Goal: Transaction & Acquisition: Download file/media

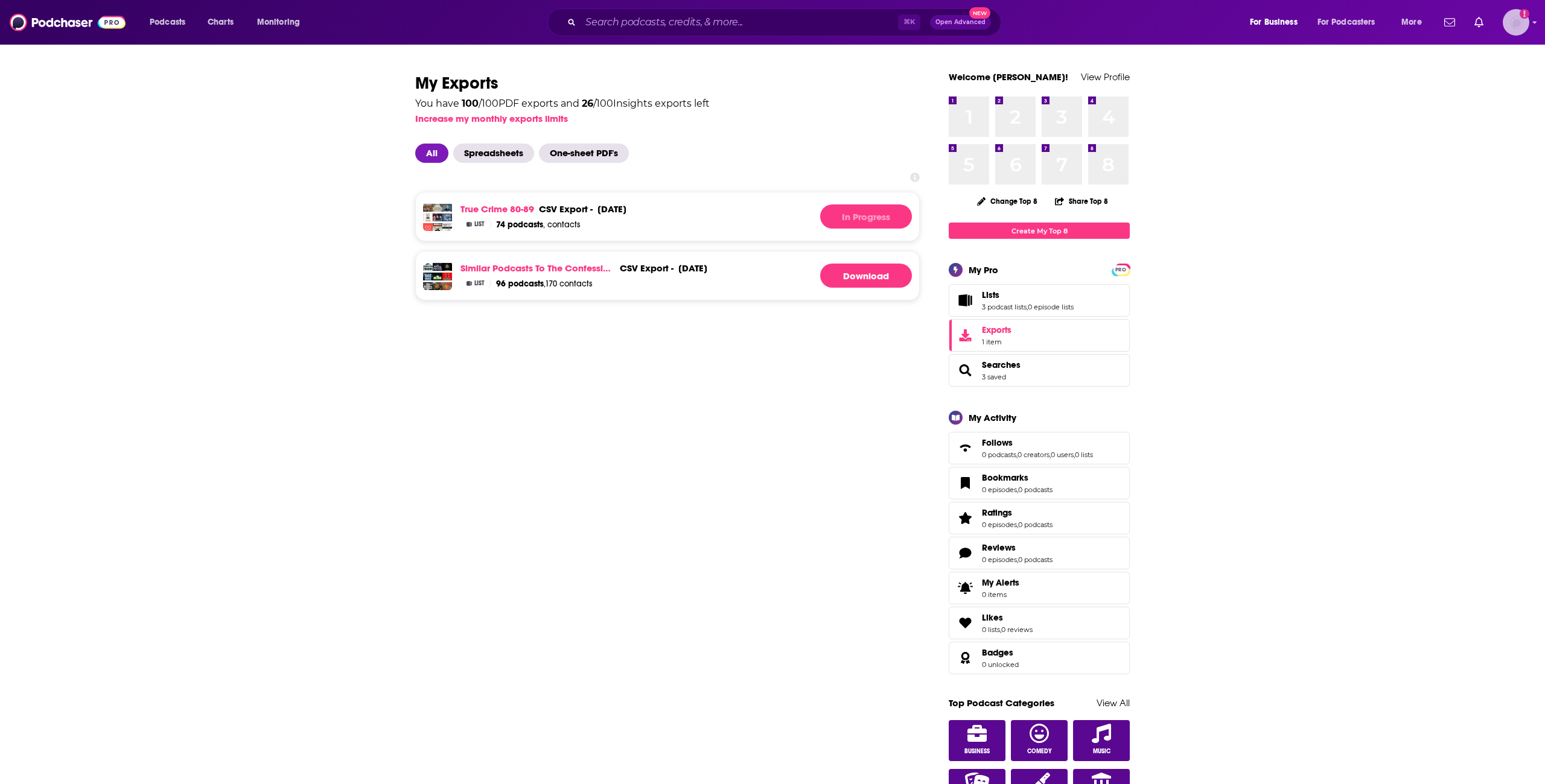
click at [1509, 27] on img "Logged in as jotto141" at bounding box center [1517, 22] width 27 height 27
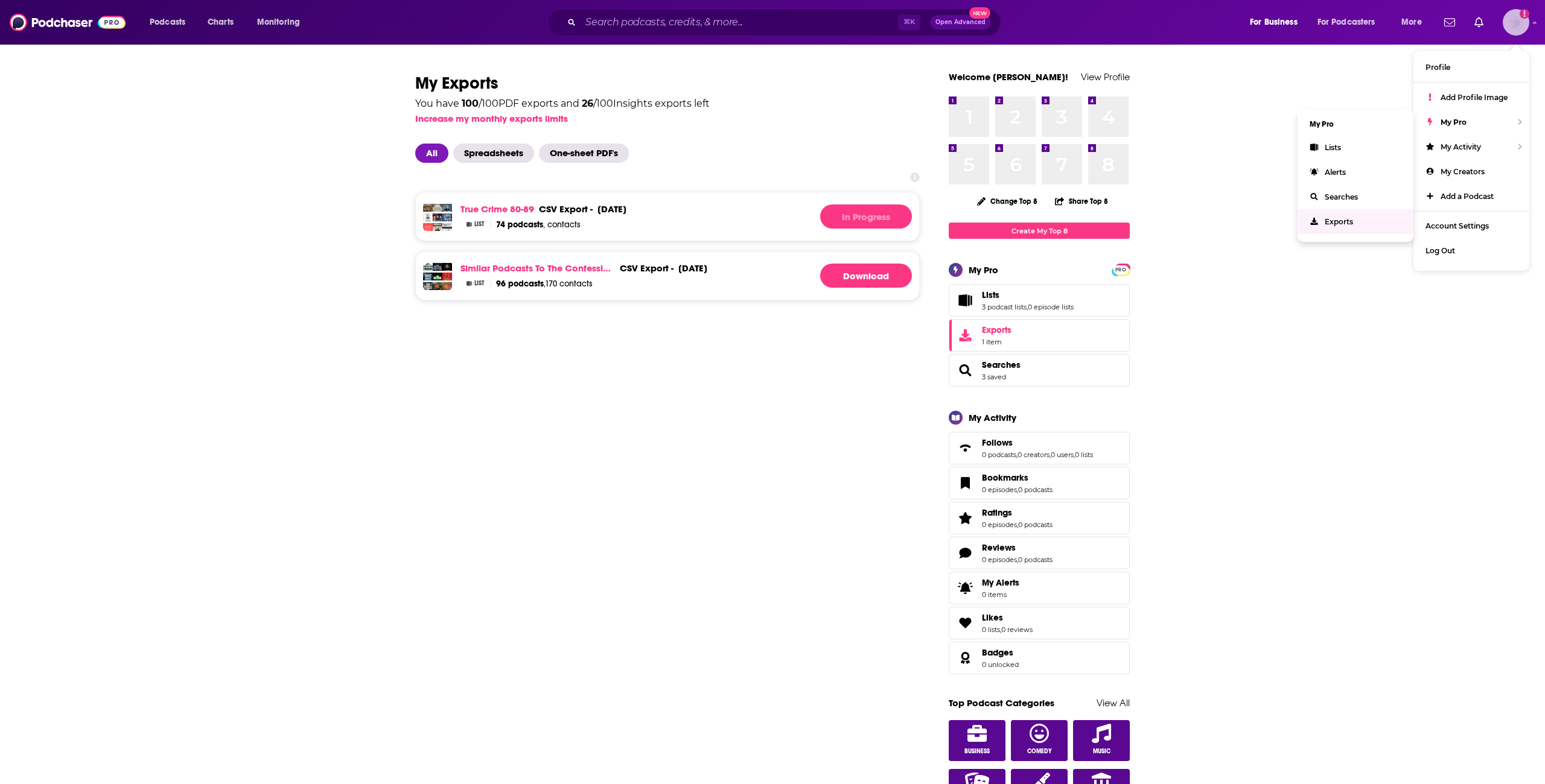
click at [1324, 216] on link "Exports" at bounding box center [1355, 221] width 116 height 25
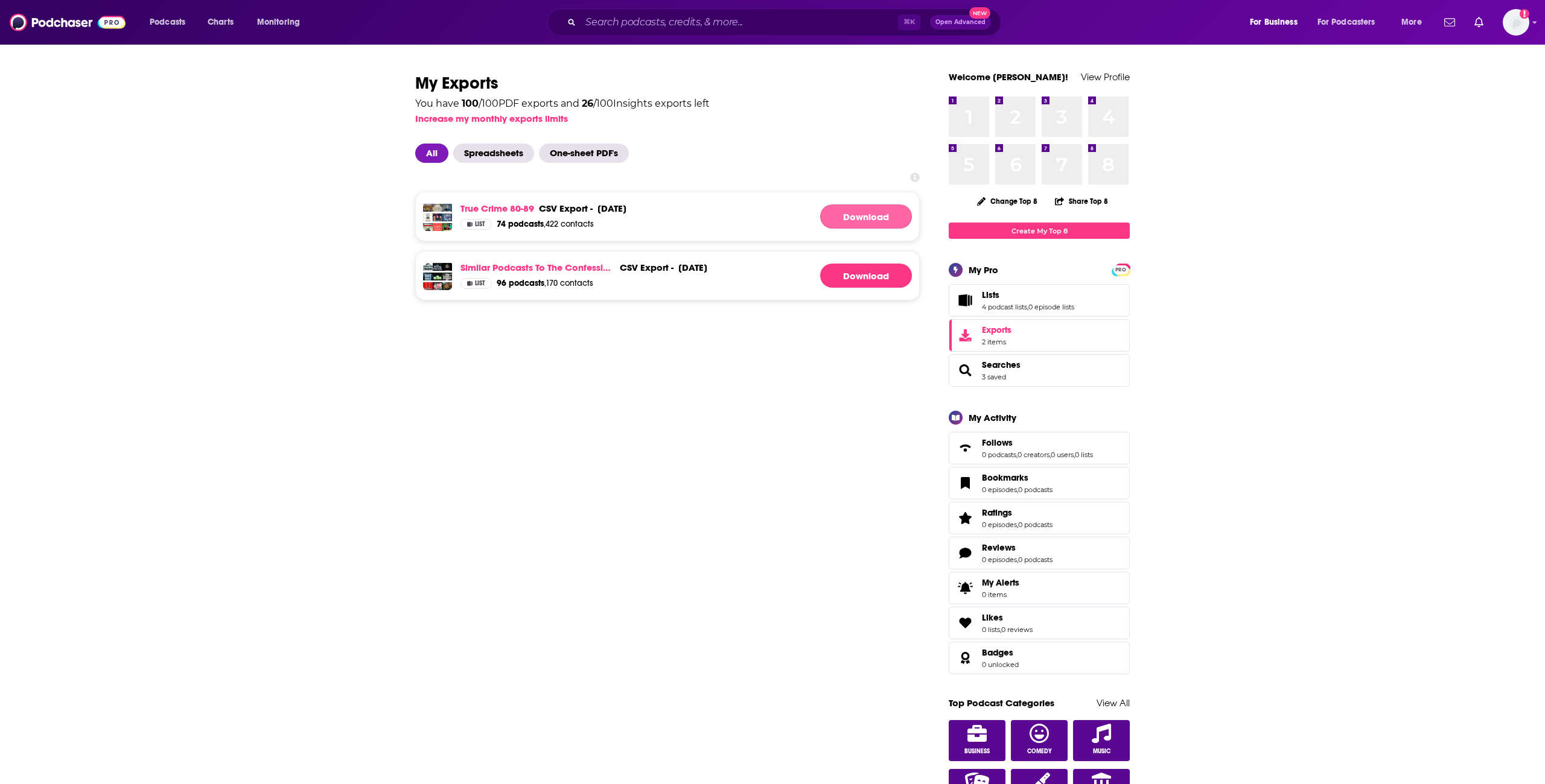
click at [858, 224] on link "Download" at bounding box center [866, 217] width 92 height 24
click at [559, 225] on link "74 podcasts , 422 contacts" at bounding box center [545, 224] width 97 height 11
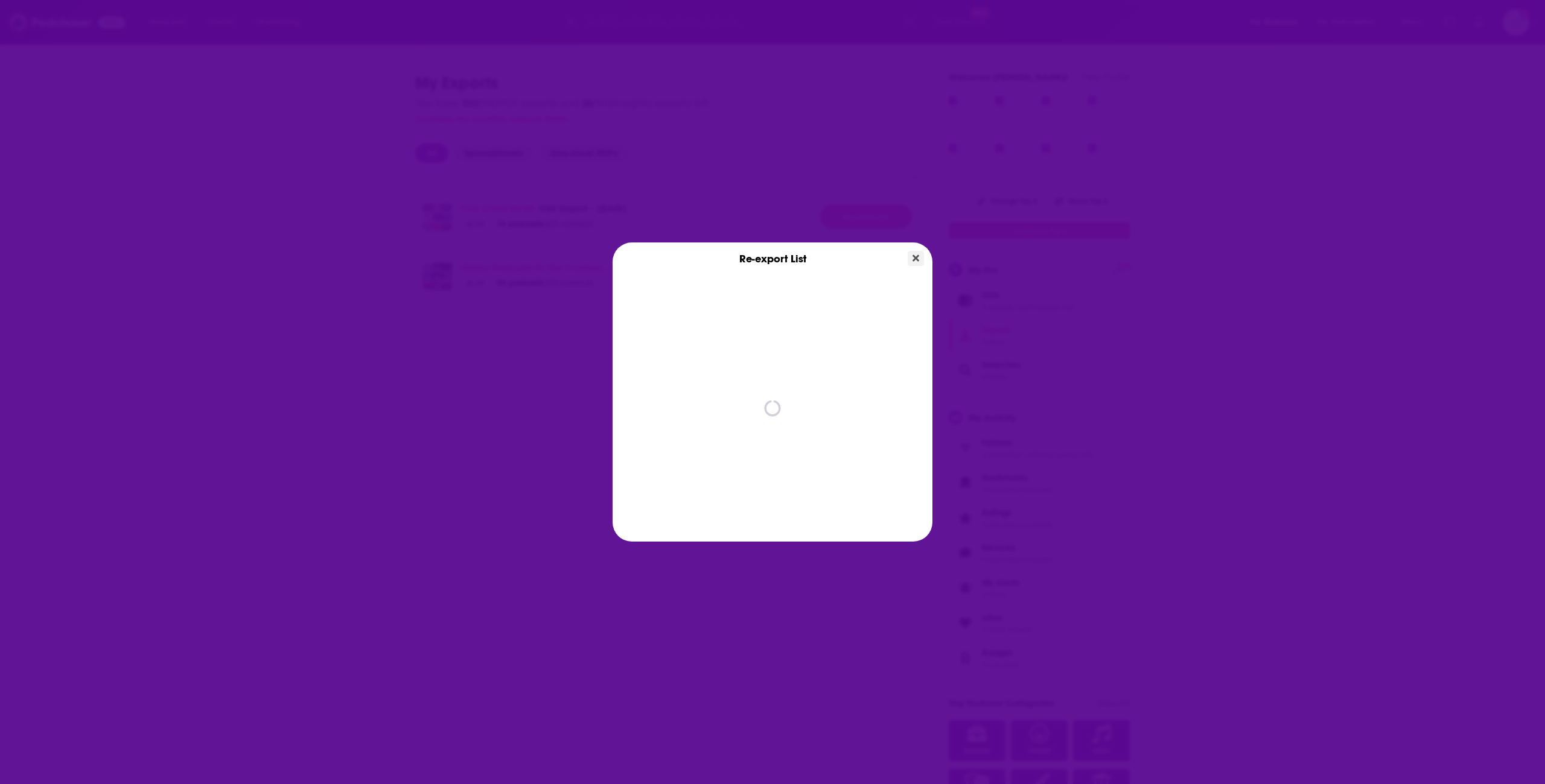
click at [918, 259] on icon "Close" at bounding box center [915, 258] width 7 height 7
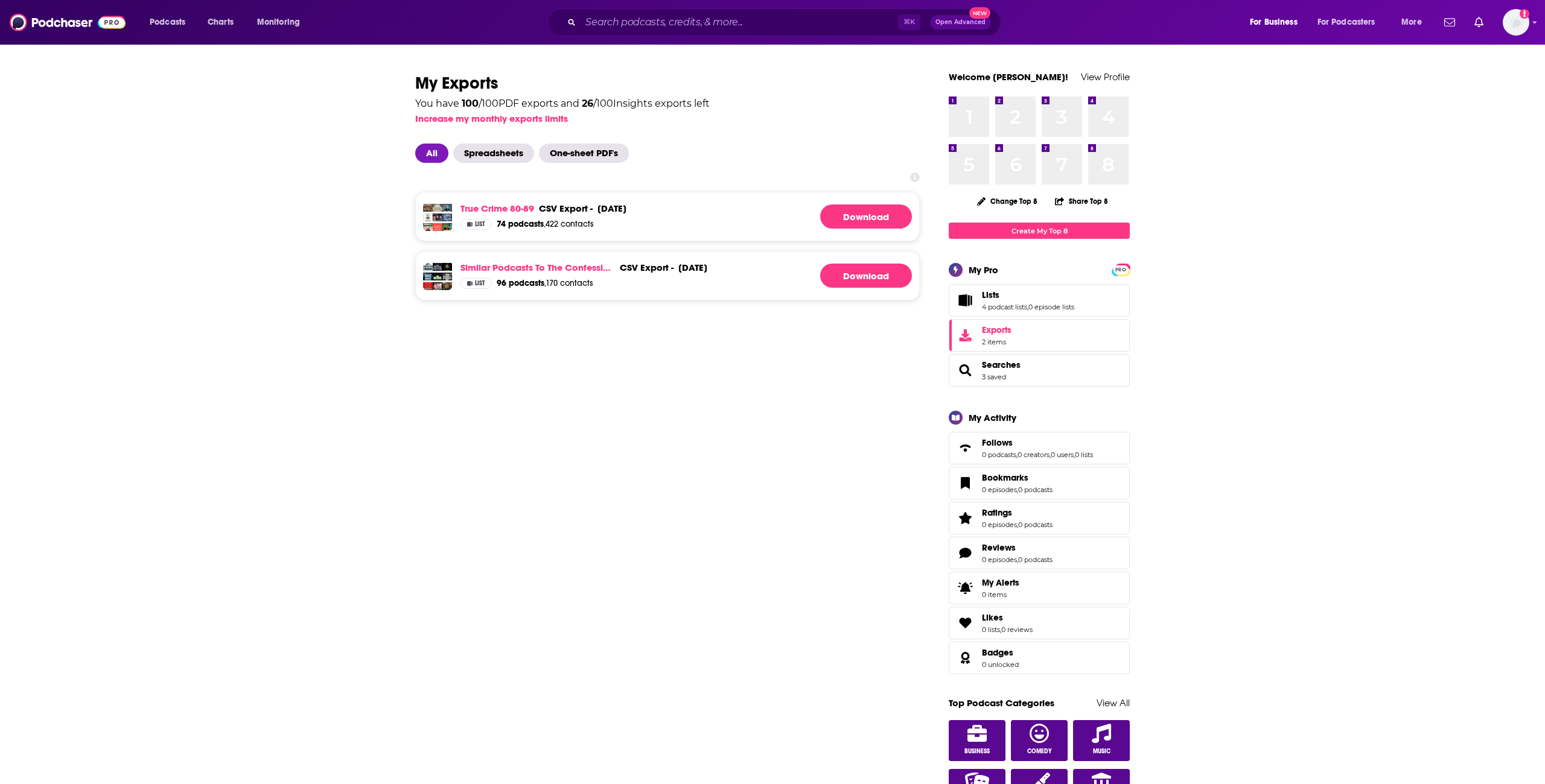
click at [621, 208] on div "September 2nd, 2025" at bounding box center [612, 208] width 29 height 11
click at [491, 204] on link "True Crime 80-89" at bounding box center [497, 208] width 73 height 11
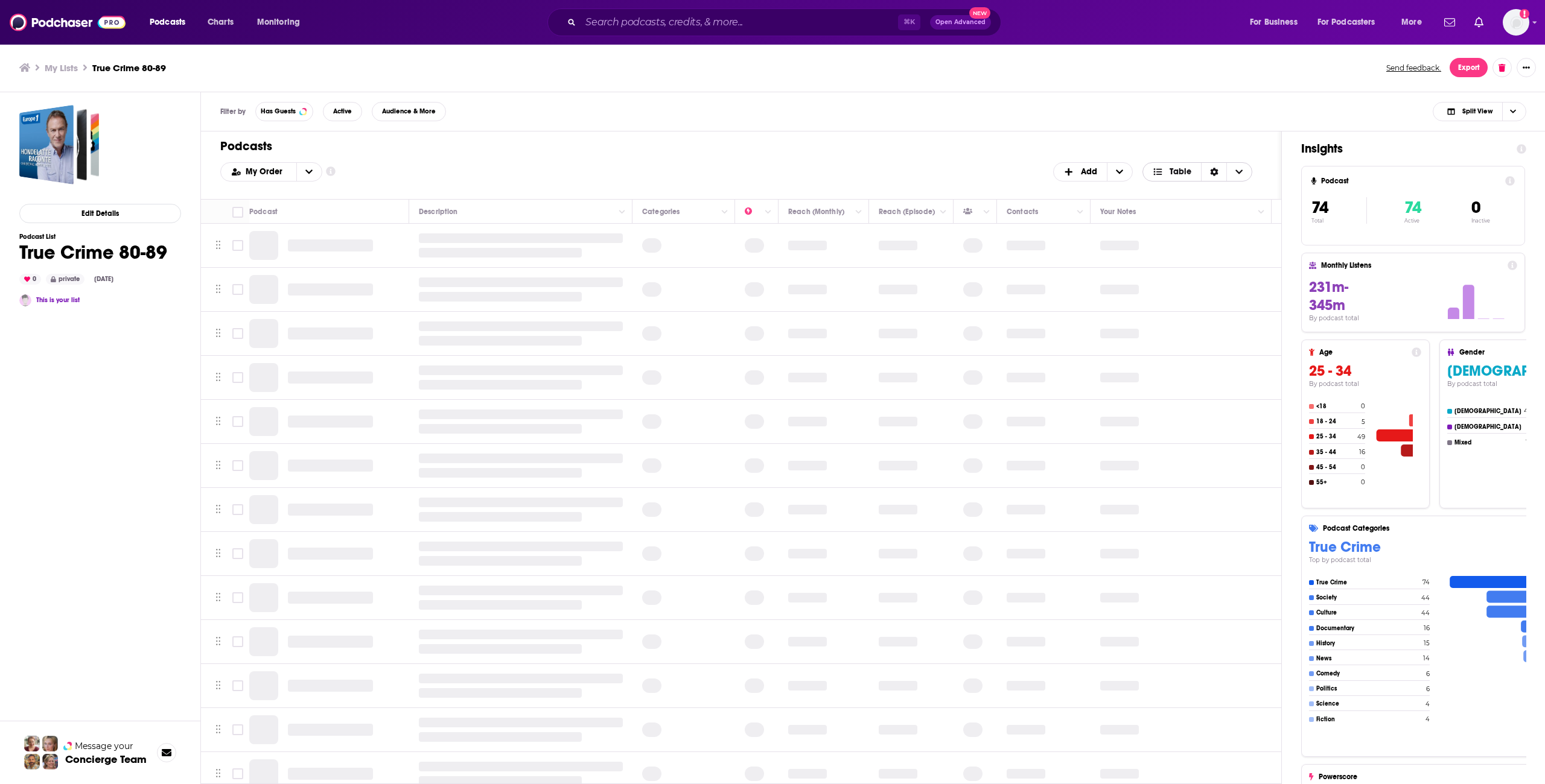
click at [1215, 173] on icon "Sort Direction" at bounding box center [1214, 171] width 7 height 8
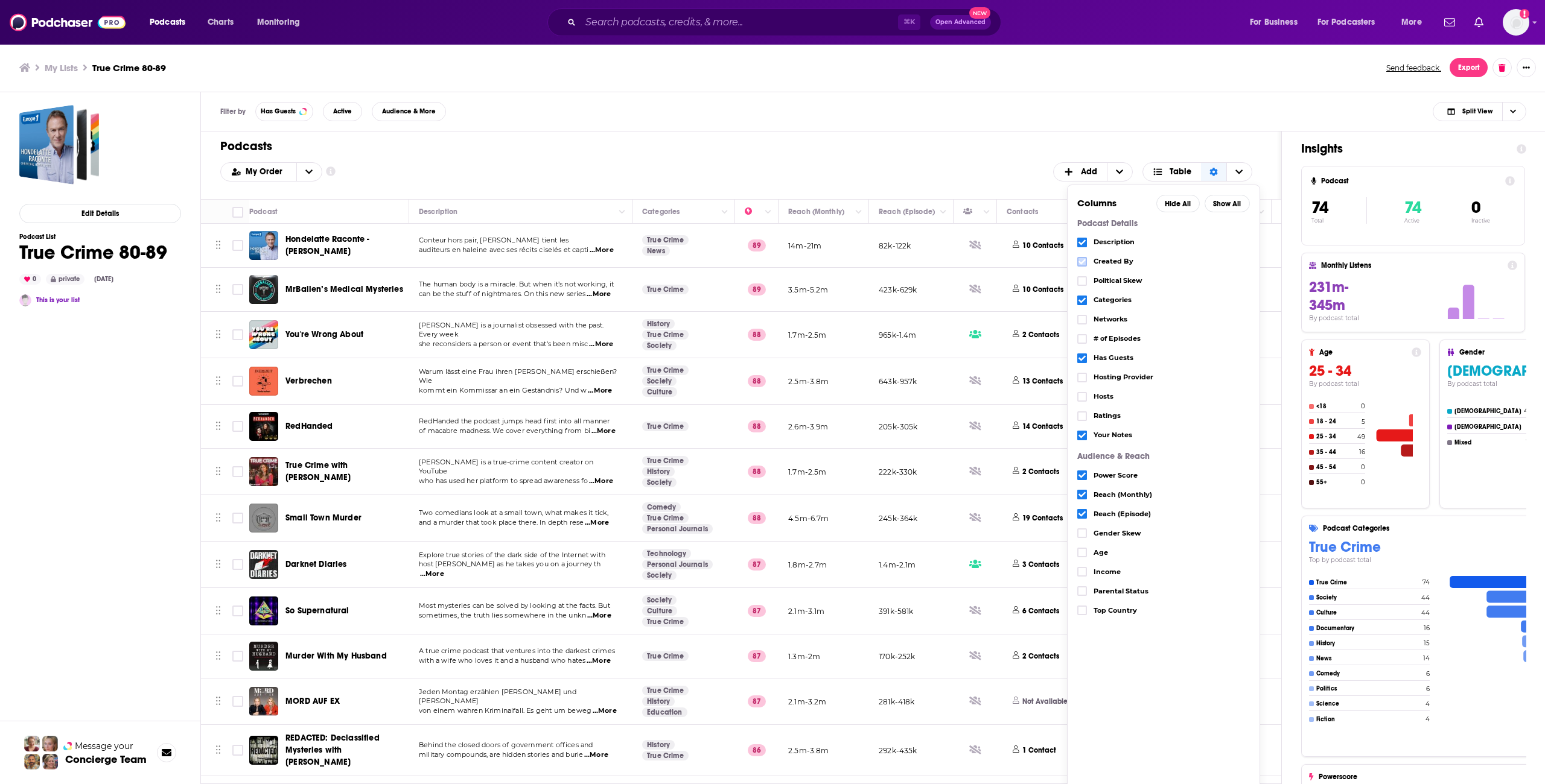
click at [1081, 262] on icon "Choose View" at bounding box center [1082, 262] width 7 height 5
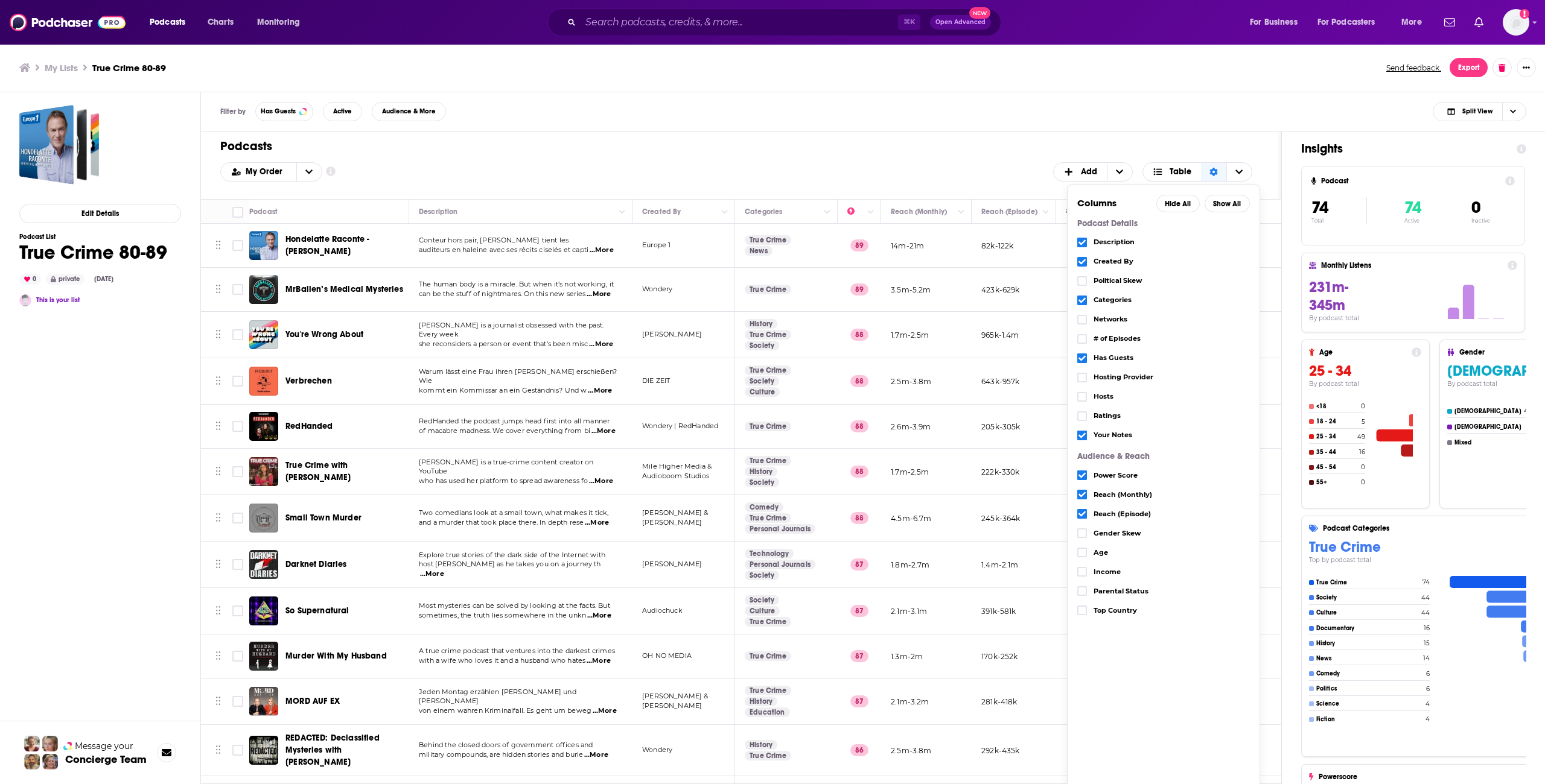
click at [1081, 262] on icon "Choose View" at bounding box center [1082, 262] width 7 height 5
